Goal: Task Accomplishment & Management: Manage account settings

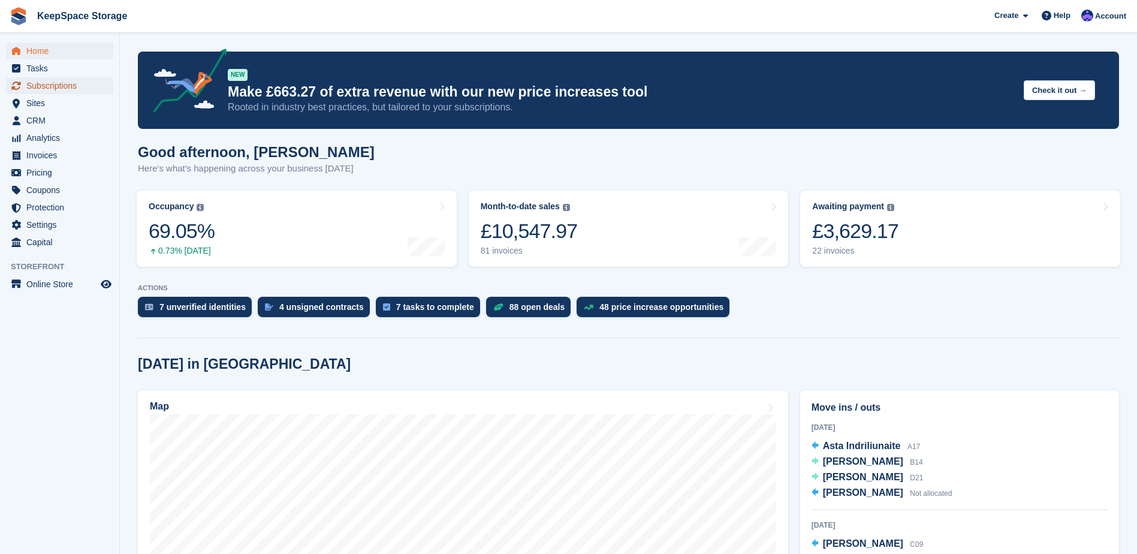
click at [70, 88] on span "Subscriptions" at bounding box center [62, 85] width 72 height 17
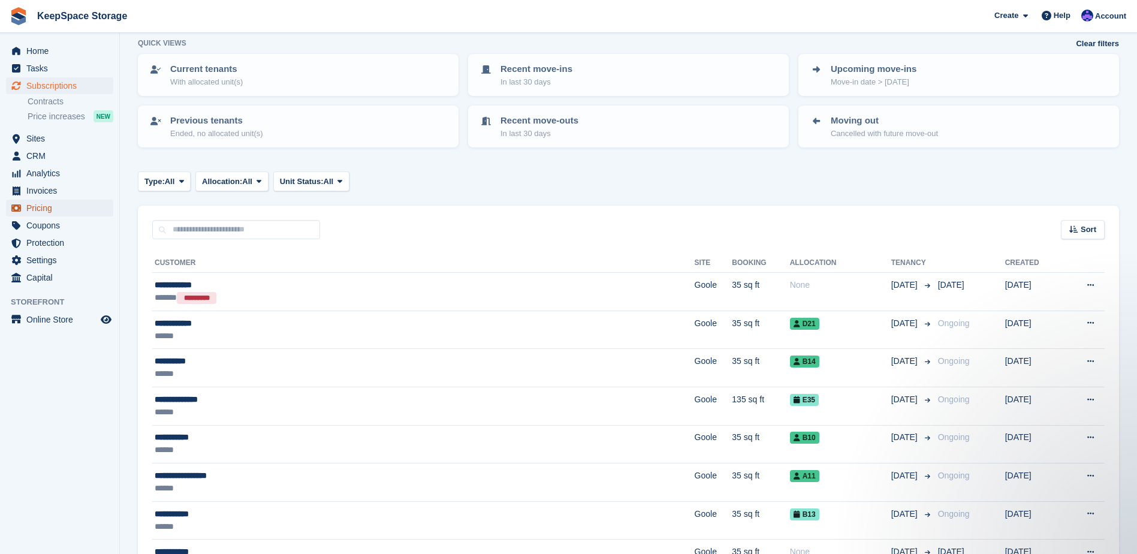
click at [61, 208] on span "Pricing" at bounding box center [62, 208] width 72 height 17
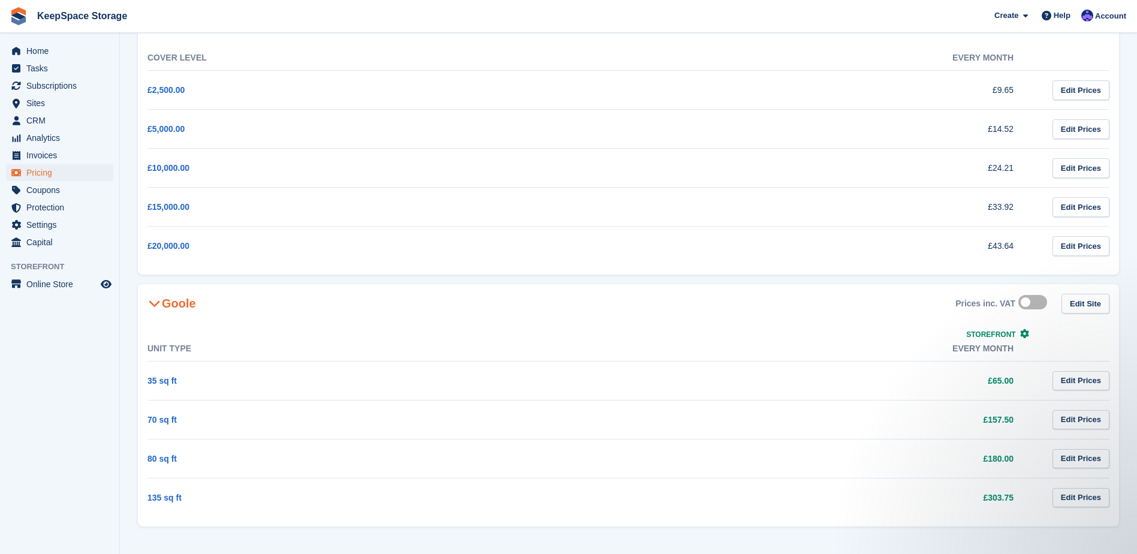
drag, startPoint x: 1029, startPoint y: 420, endPoint x: 975, endPoint y: 420, distance: 53.4
click at [975, 420] on td "£157.50" at bounding box center [815, 419] width 445 height 39
click at [896, 283] on section "Pricing View and set your billing period prices Edit Billing Periods Protection…" at bounding box center [628, 224] width 1017 height 660
